Goal: Transaction & Acquisition: Purchase product/service

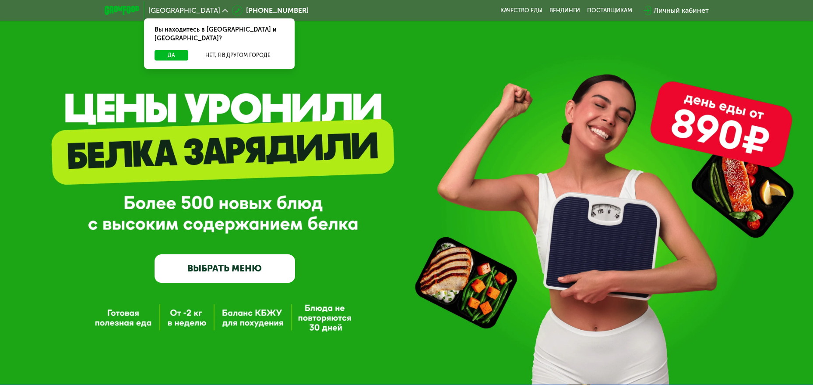
click at [178, 40] on div "Вы находитесь в [GEOGRAPHIC_DATA] и [GEOGRAPHIC_DATA]?" at bounding box center [219, 34] width 151 height 32
click at [177, 50] on button "Да" at bounding box center [172, 55] width 34 height 11
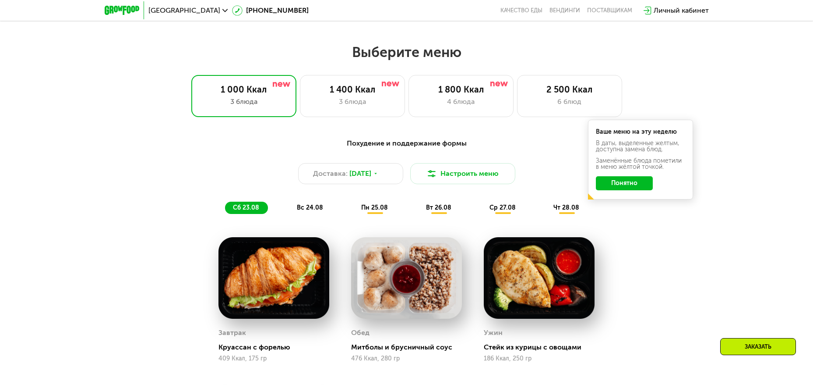
scroll to position [438, 0]
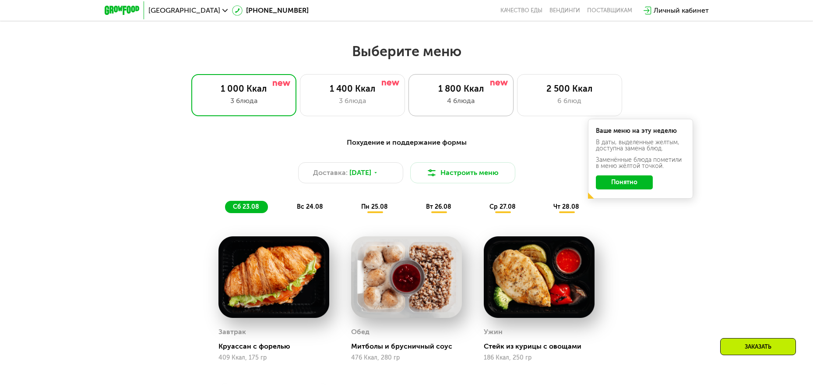
click at [517, 108] on div "1 800 Ккал 4 блюда" at bounding box center [569, 95] width 105 height 42
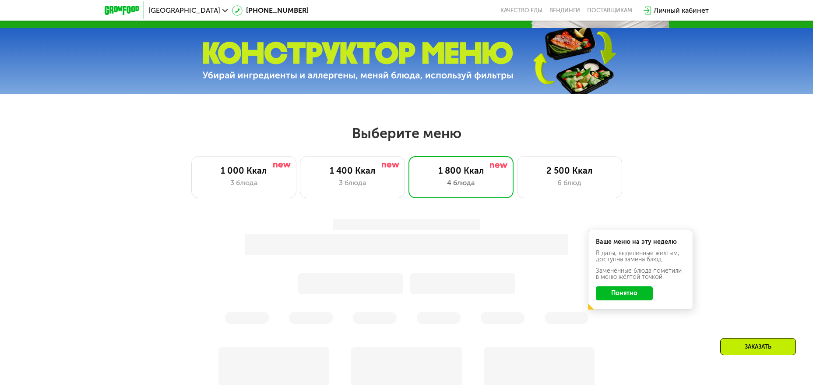
scroll to position [350, 0]
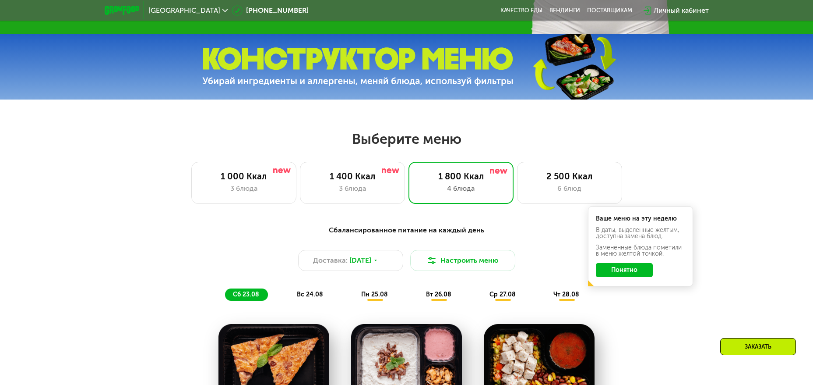
click at [633, 300] on div "Сбалансированное питание на каждый день Доставка: [DATE] Настроить меню сб 23.0…" at bounding box center [407, 263] width 519 height 76
click at [631, 274] on button "Понятно" at bounding box center [624, 270] width 57 height 14
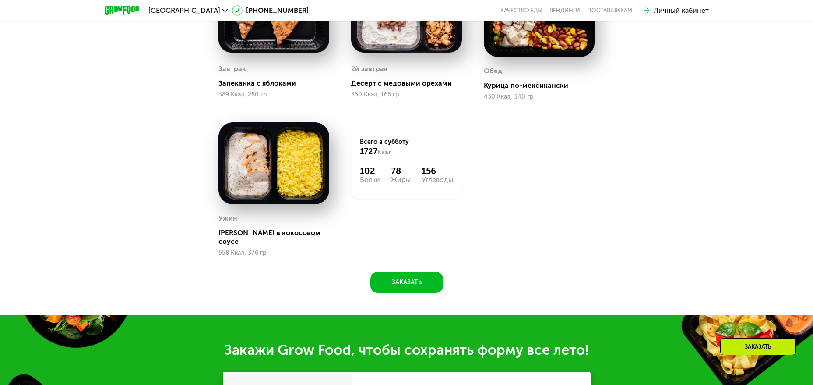
scroll to position [701, 0]
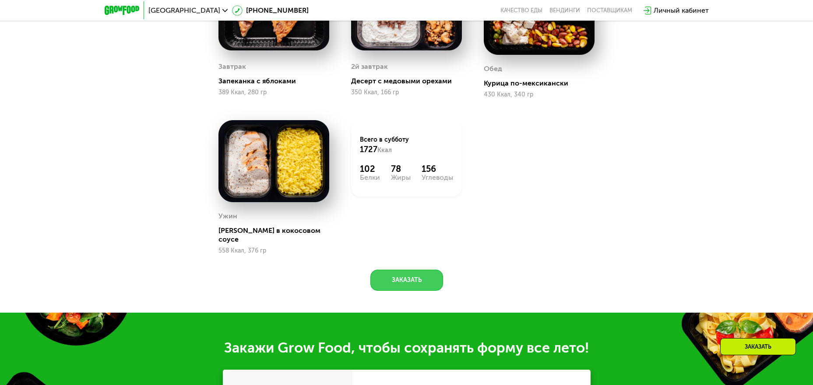
click at [402, 275] on button "Заказать" at bounding box center [407, 279] width 73 height 21
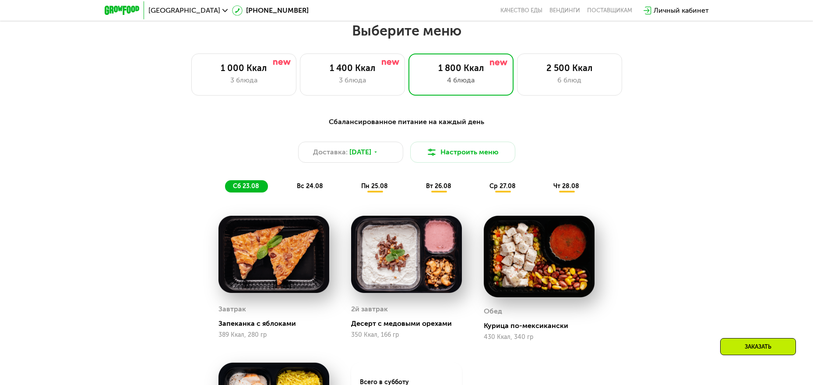
scroll to position [438, 0]
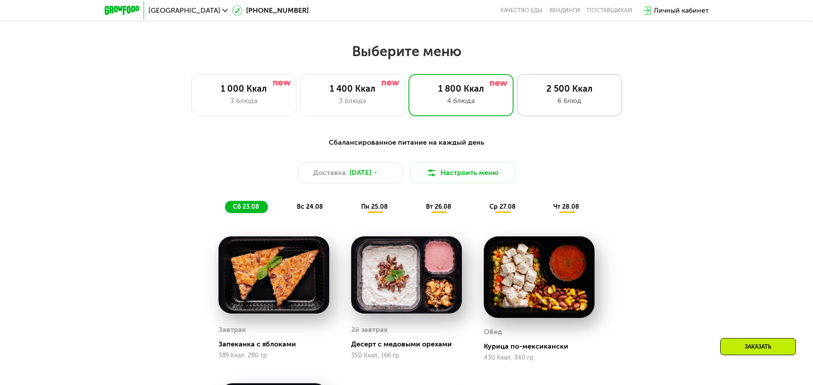
click at [562, 92] on div "2 500 Ккал" at bounding box center [569, 88] width 87 height 11
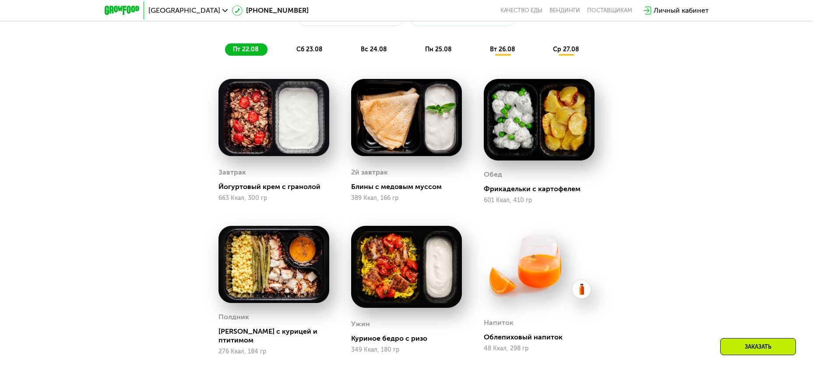
scroll to position [551, 0]
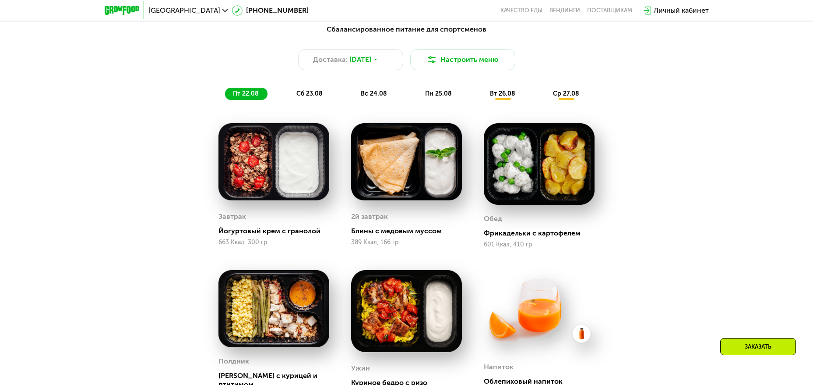
drag, startPoint x: 667, startPoint y: 194, endPoint x: 531, endPoint y: 55, distance: 194.2
click at [667, 194] on div "Сбалансированное питание для спортсменов Доставка: [DATE] Настроить меню пт 22.…" at bounding box center [407, 276] width 540 height 515
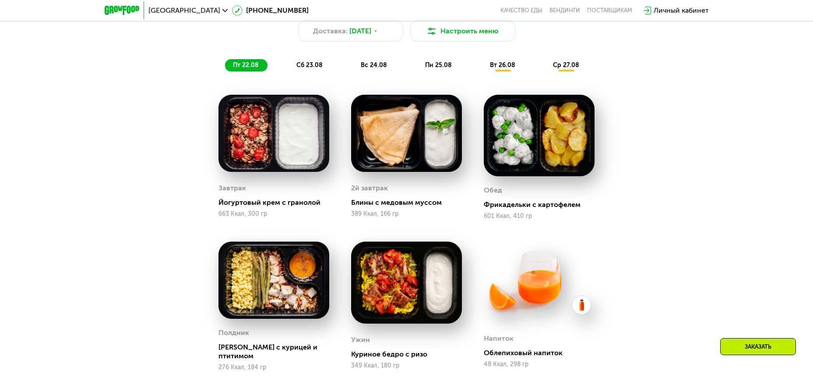
scroll to position [595, 0]
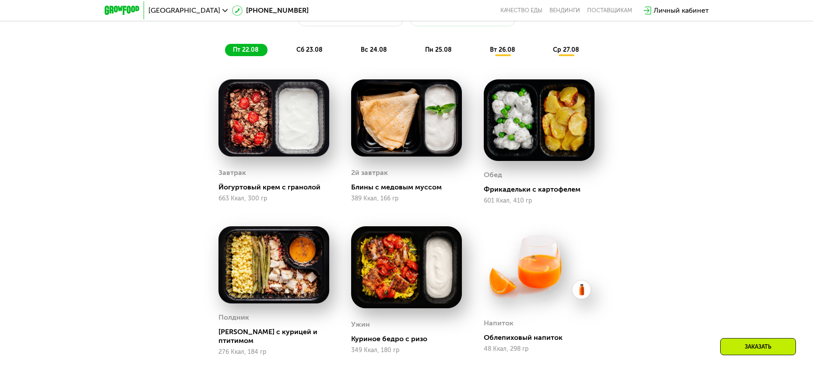
click at [307, 49] on span "сб 23.08" at bounding box center [310, 49] width 26 height 7
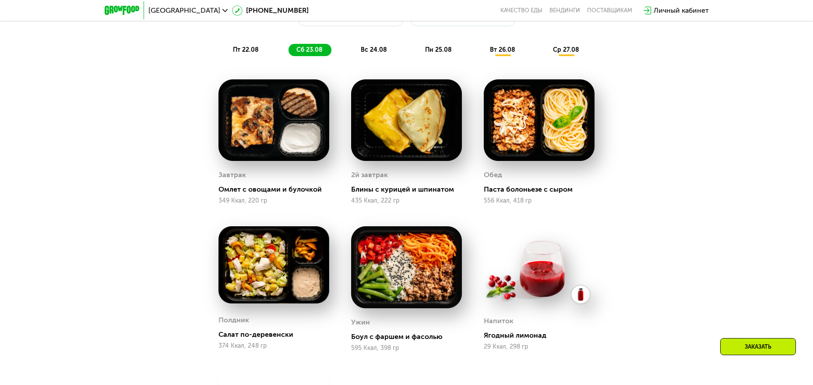
click at [378, 49] on span "вс 24.08" at bounding box center [374, 49] width 26 height 7
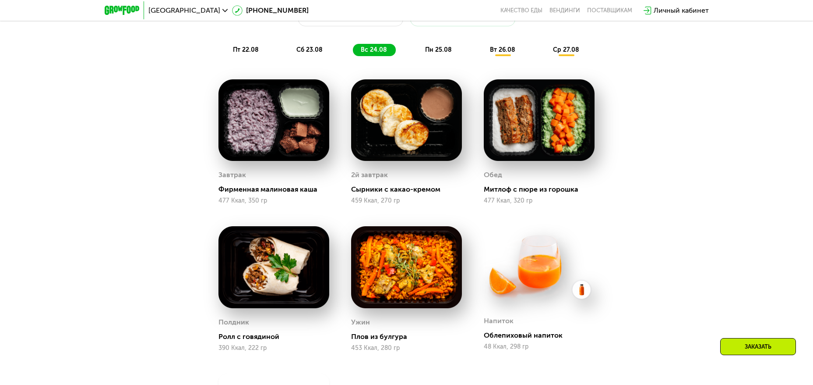
click at [440, 52] on span "пн 25.08" at bounding box center [438, 49] width 27 height 7
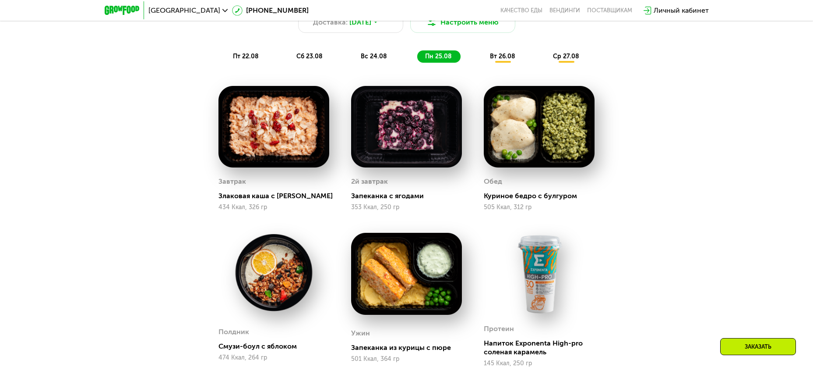
scroll to position [463, 0]
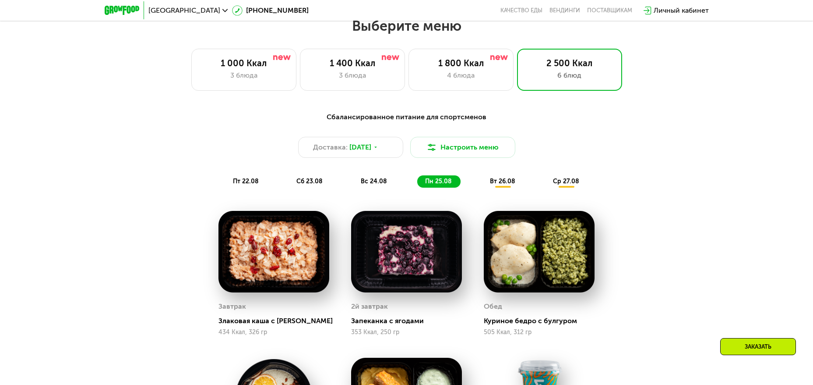
click at [506, 185] on span "вт 26.08" at bounding box center [502, 180] width 25 height 7
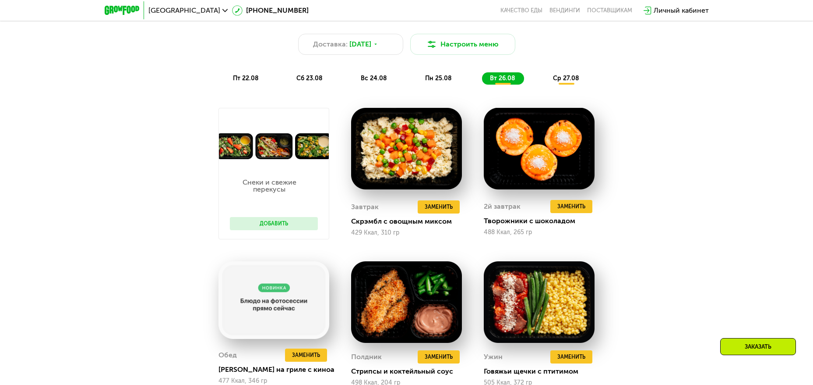
scroll to position [551, 0]
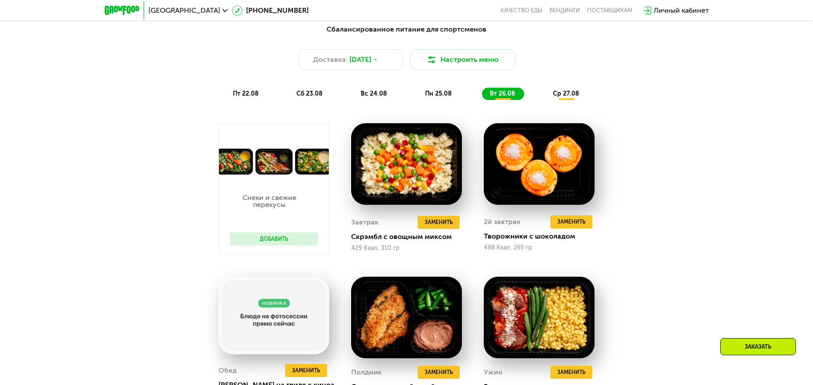
click at [557, 95] on span "ср 27.08" at bounding box center [566, 93] width 26 height 7
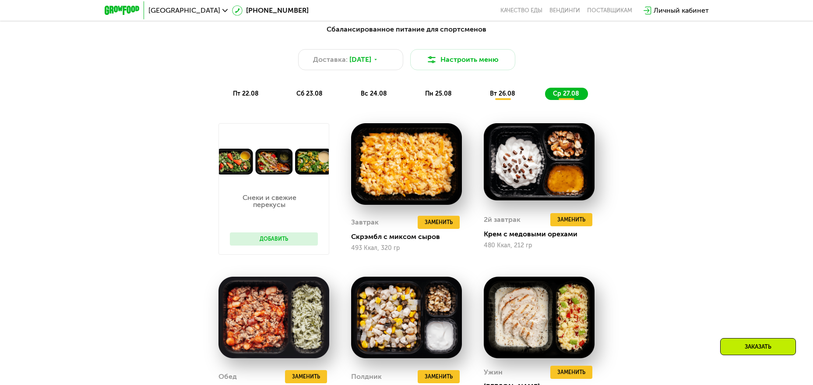
click at [253, 93] on span "пт 22.08" at bounding box center [246, 93] width 26 height 7
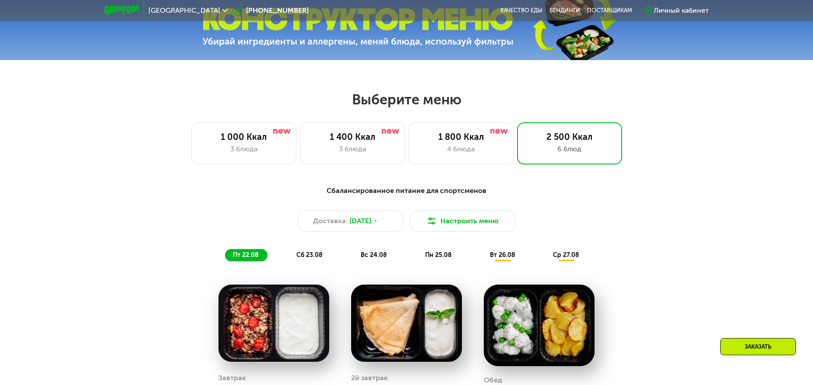
scroll to position [420, 0]
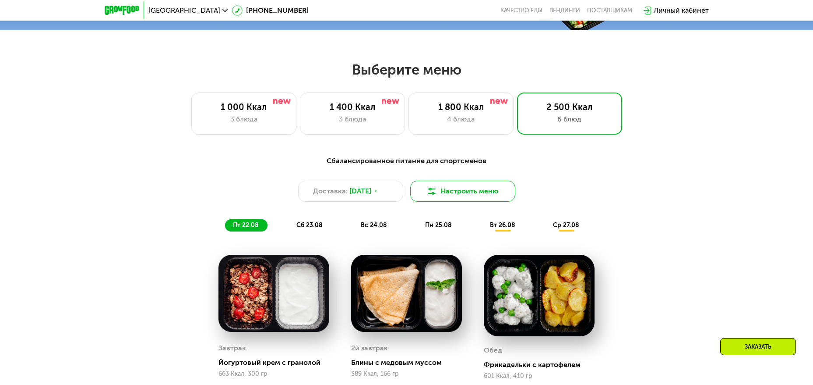
click at [454, 191] on button "Настроить меню" at bounding box center [462, 190] width 105 height 21
